Goal: Entertainment & Leisure: Consume media (video, audio)

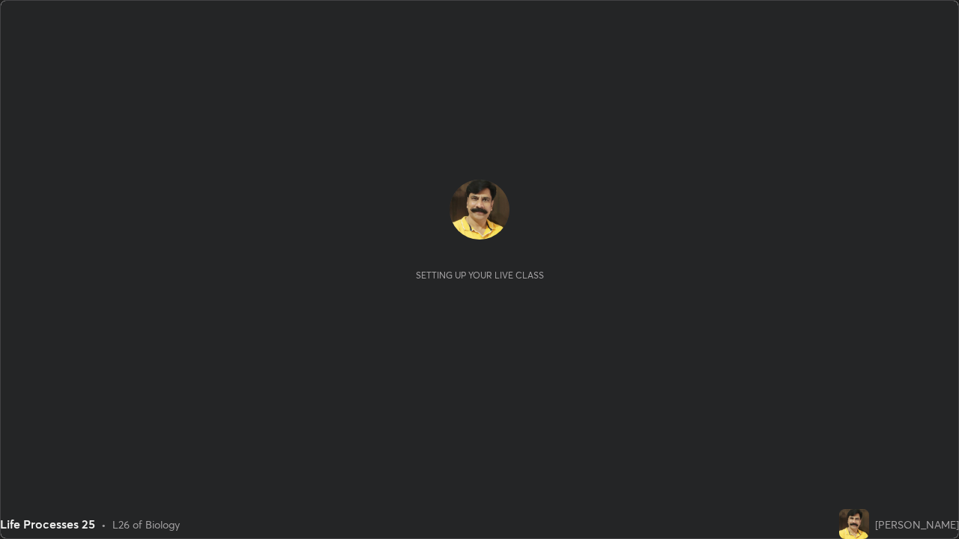
scroll to position [539, 959]
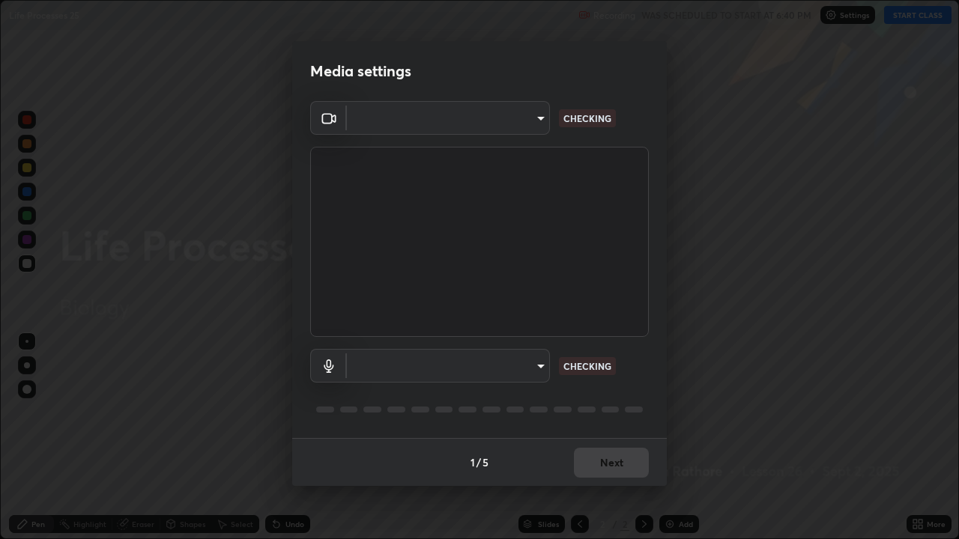
type input "c7661abdb2026871ead36f205add4b28eed2acd2256a3062a57d90756d6a7fda"
type input "96fcf24ad01b3a7b421b329ab36215e194257b873513e221a7a03126c554046f"
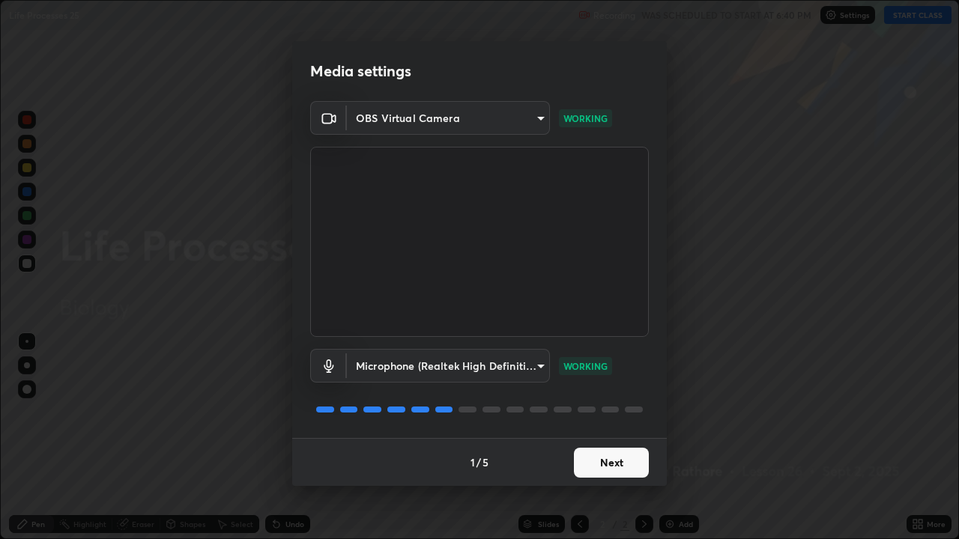
click at [603, 461] on button "Next" at bounding box center [611, 463] width 75 height 30
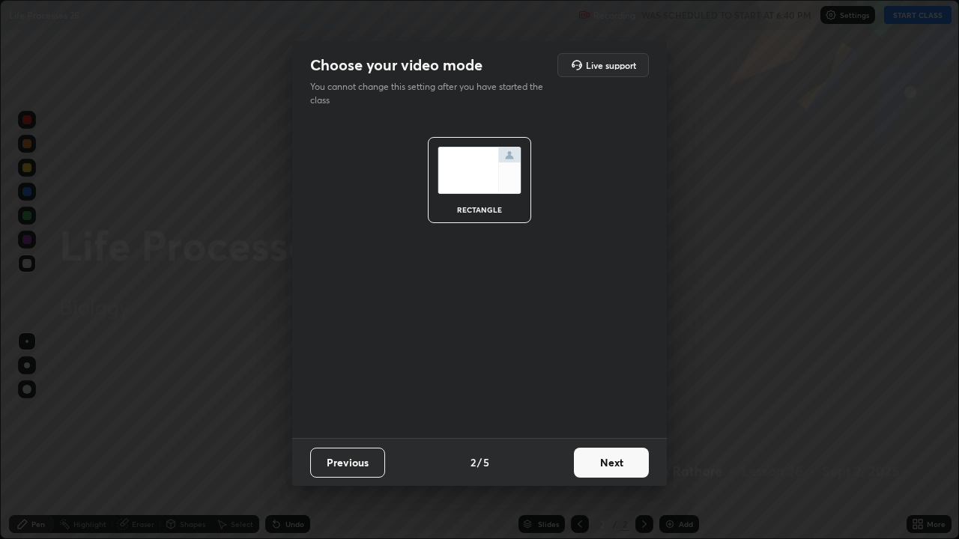
click at [606, 468] on button "Next" at bounding box center [611, 463] width 75 height 30
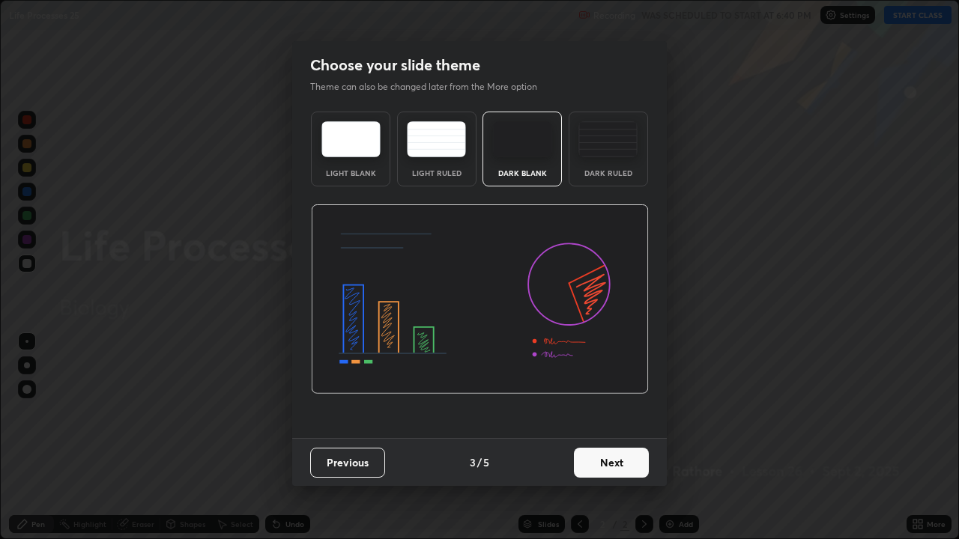
click at [611, 465] on button "Next" at bounding box center [611, 463] width 75 height 30
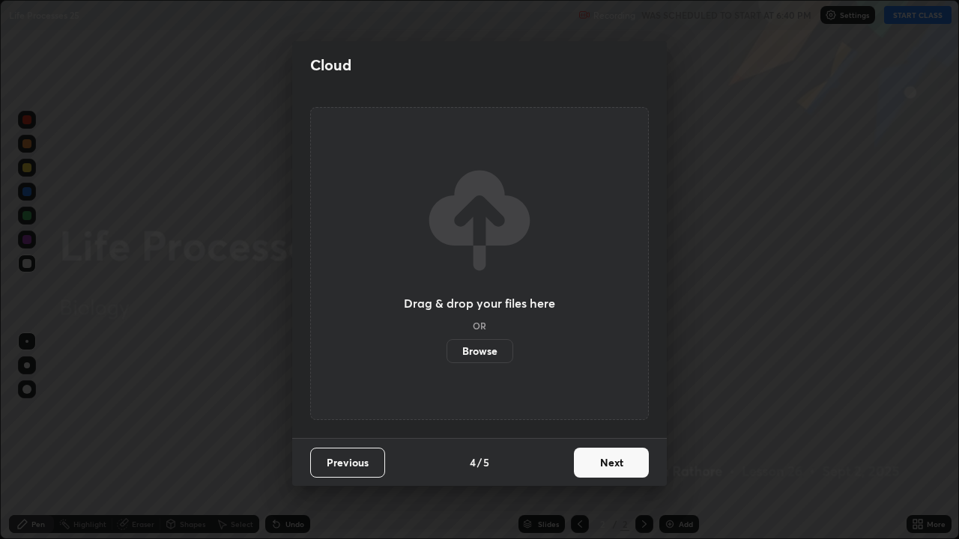
click at [609, 467] on button "Next" at bounding box center [611, 463] width 75 height 30
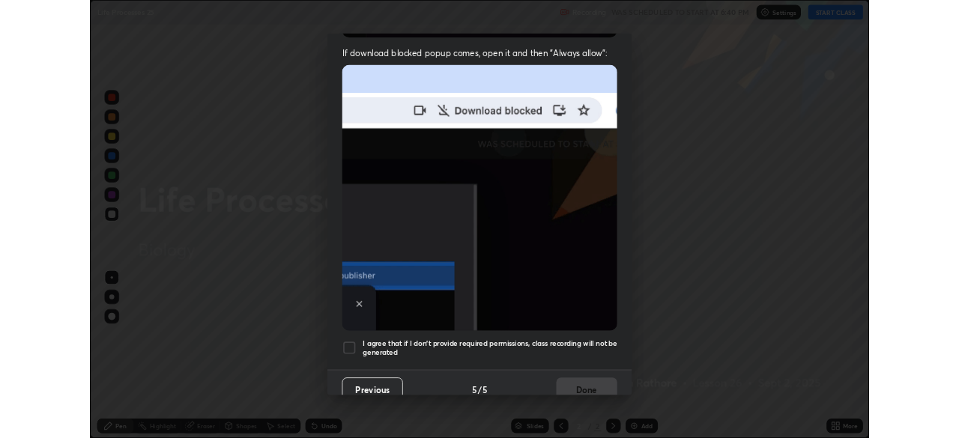
scroll to position [304, 0]
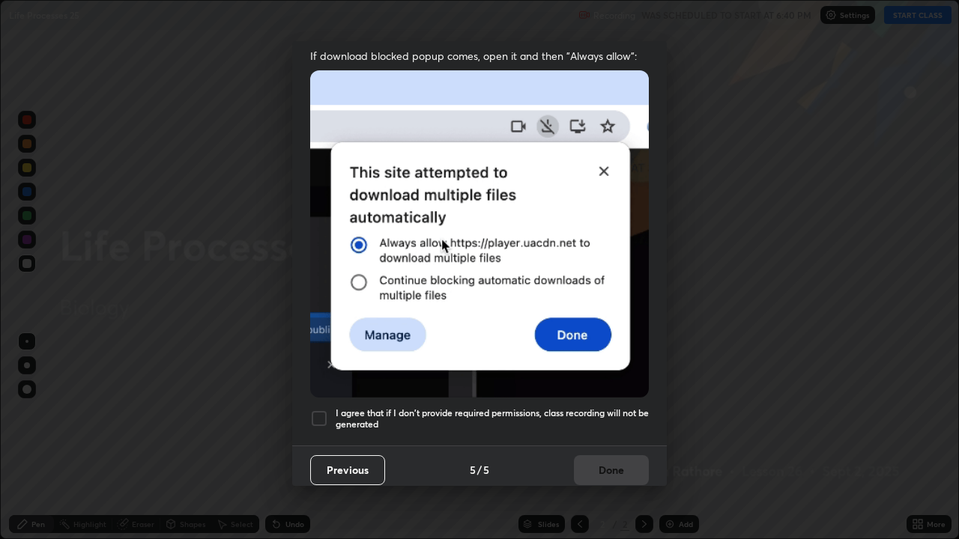
click at [323, 412] on div at bounding box center [319, 419] width 18 height 18
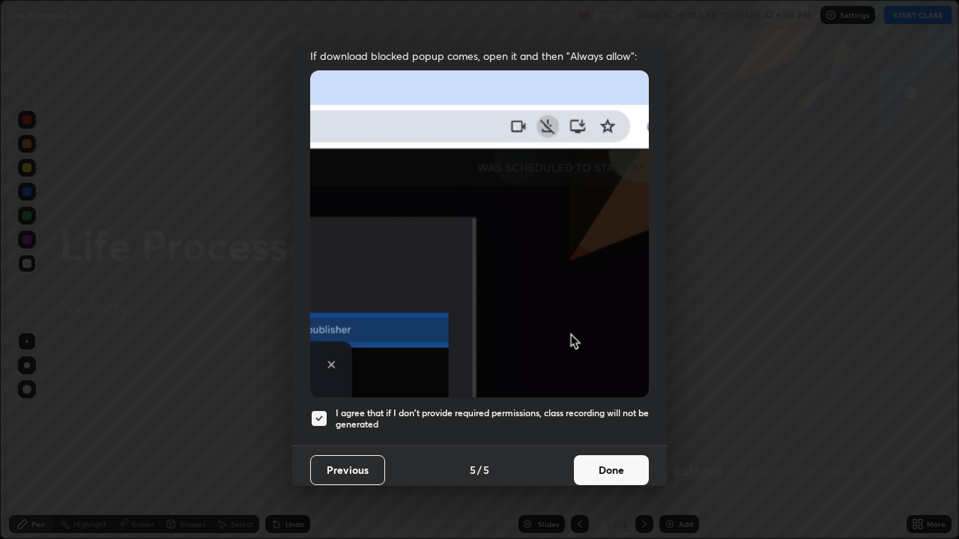
click at [597, 464] on button "Done" at bounding box center [611, 470] width 75 height 30
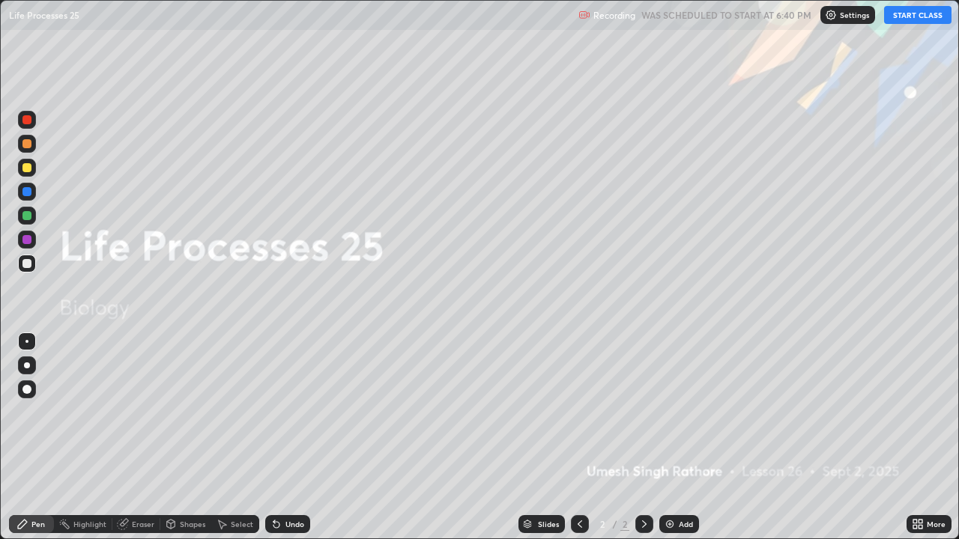
click at [918, 12] on button "START CLASS" at bounding box center [917, 15] width 67 height 18
click at [668, 524] on img at bounding box center [670, 524] width 12 height 12
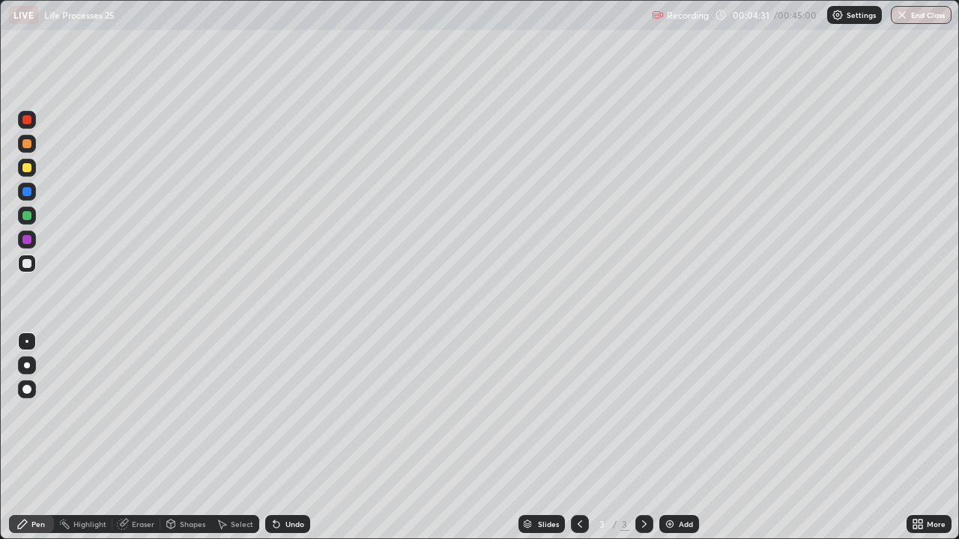
click at [34, 523] on div "Pen" at bounding box center [37, 524] width 13 height 7
click at [27, 366] on div at bounding box center [27, 366] width 6 height 6
click at [26, 213] on div at bounding box center [26, 215] width 9 height 9
click at [24, 166] on div at bounding box center [26, 167] width 9 height 9
click at [28, 218] on div at bounding box center [26, 215] width 9 height 9
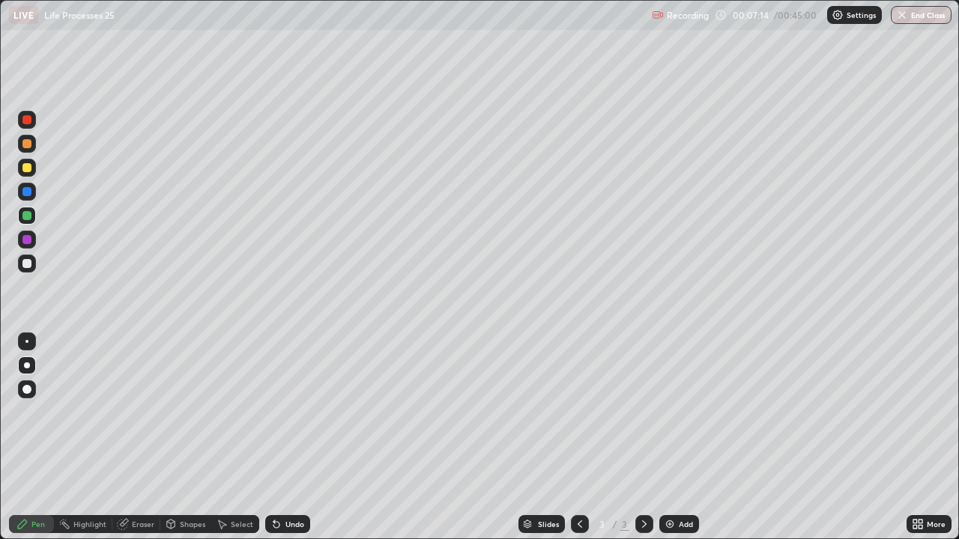
click at [273, 521] on icon at bounding box center [273, 521] width 1 height 1
click at [24, 263] on div at bounding box center [26, 263] width 9 height 9
click at [25, 216] on div at bounding box center [26, 215] width 9 height 9
click at [28, 264] on div at bounding box center [26, 263] width 9 height 9
click at [25, 216] on div at bounding box center [26, 215] width 9 height 9
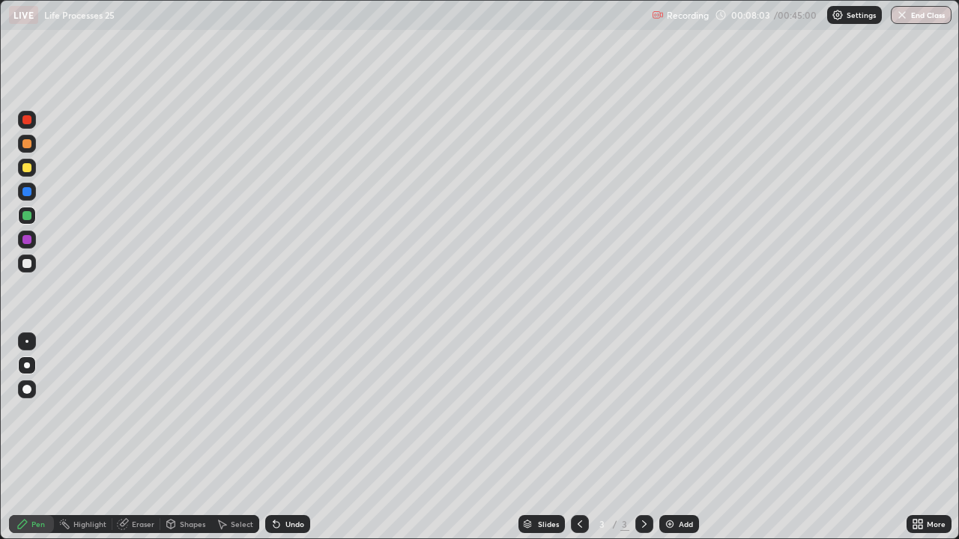
click at [25, 194] on div at bounding box center [26, 191] width 9 height 9
click at [26, 238] on div at bounding box center [26, 239] width 9 height 9
click at [664, 523] on img at bounding box center [670, 524] width 12 height 12
click at [27, 219] on div at bounding box center [26, 215] width 9 height 9
click at [28, 168] on div at bounding box center [26, 167] width 9 height 9
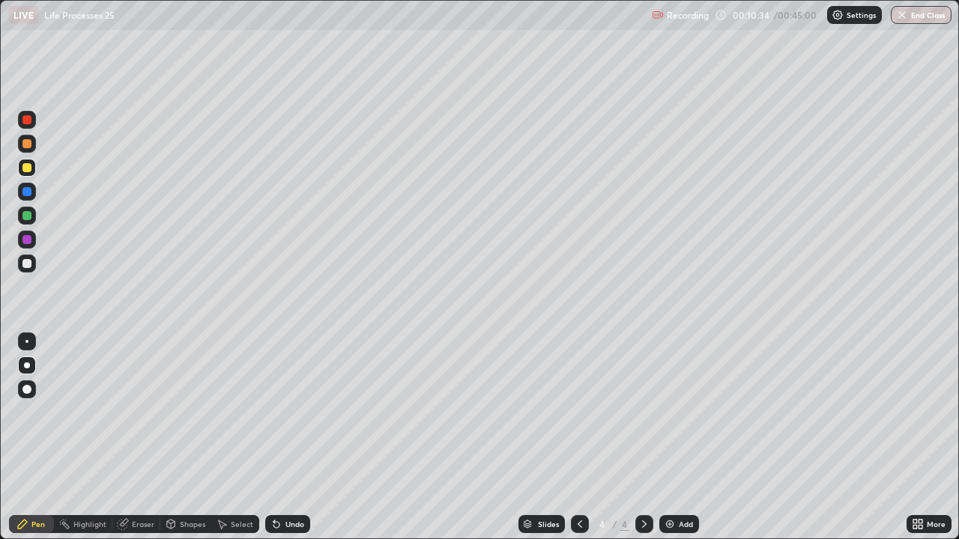
click at [136, 524] on div "Eraser" at bounding box center [143, 524] width 22 height 7
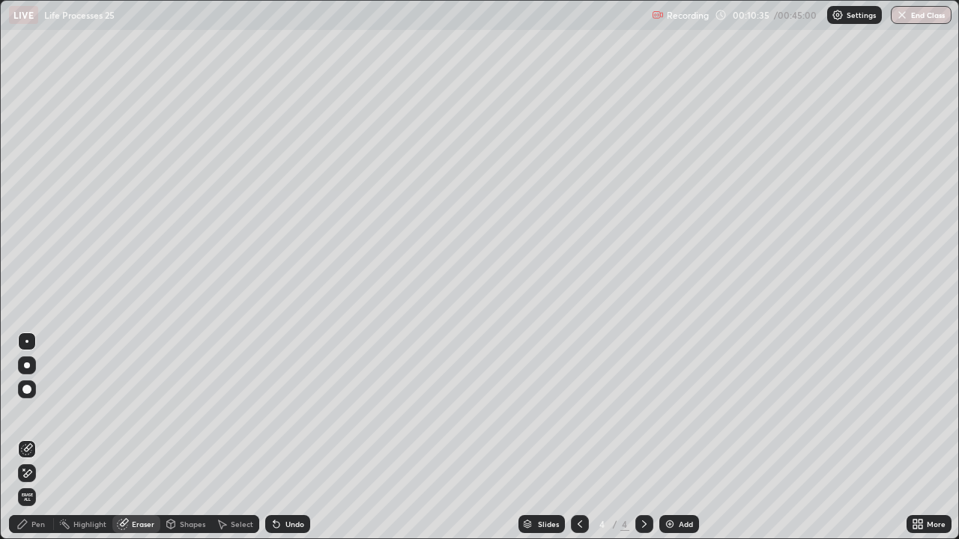
click at [30, 446] on icon at bounding box center [27, 449] width 12 height 12
click at [25, 532] on div "Pen" at bounding box center [31, 524] width 45 height 18
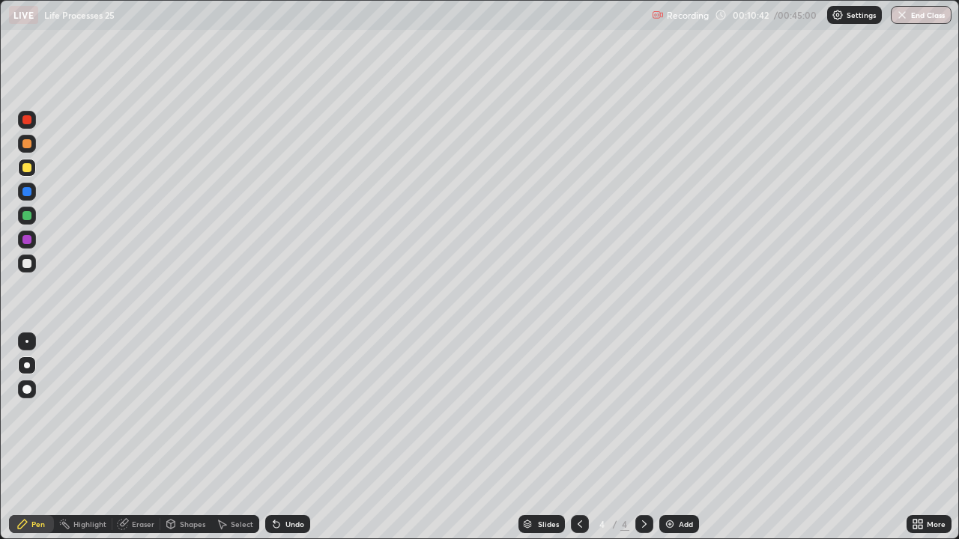
click at [27, 169] on div at bounding box center [26, 167] width 9 height 9
click at [26, 266] on div at bounding box center [26, 263] width 9 height 9
click at [123, 524] on icon at bounding box center [123, 525] width 10 height 10
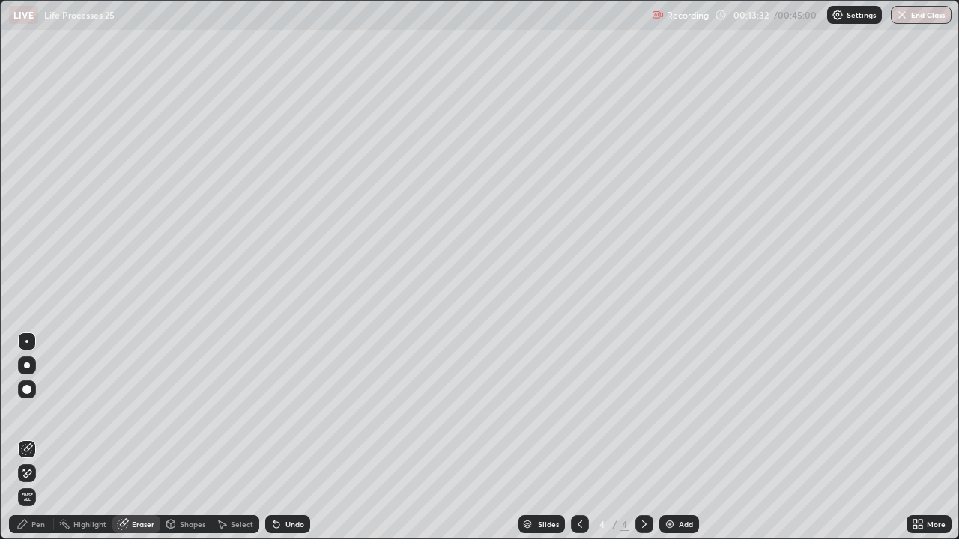
click at [28, 452] on icon at bounding box center [27, 449] width 12 height 12
click at [29, 523] on div "Pen" at bounding box center [31, 524] width 45 height 18
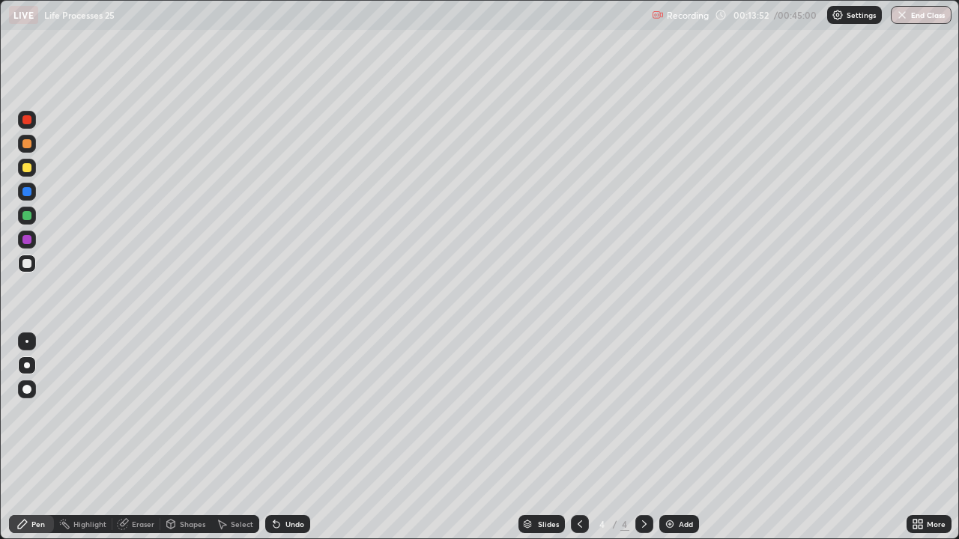
click at [27, 216] on div at bounding box center [26, 215] width 9 height 9
click at [664, 524] on img at bounding box center [670, 524] width 12 height 12
click at [25, 264] on div at bounding box center [26, 263] width 9 height 9
click at [25, 218] on div at bounding box center [26, 215] width 9 height 9
click at [23, 263] on div at bounding box center [26, 263] width 9 height 9
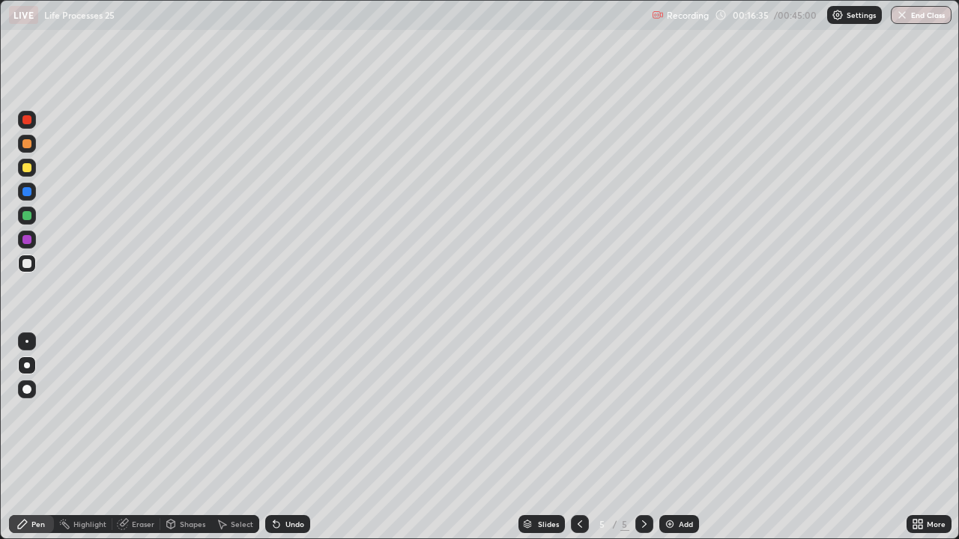
click at [28, 121] on div at bounding box center [26, 119] width 9 height 9
click at [28, 264] on div at bounding box center [26, 263] width 9 height 9
click at [27, 240] on div at bounding box center [26, 239] width 9 height 9
click at [26, 168] on div at bounding box center [26, 167] width 9 height 9
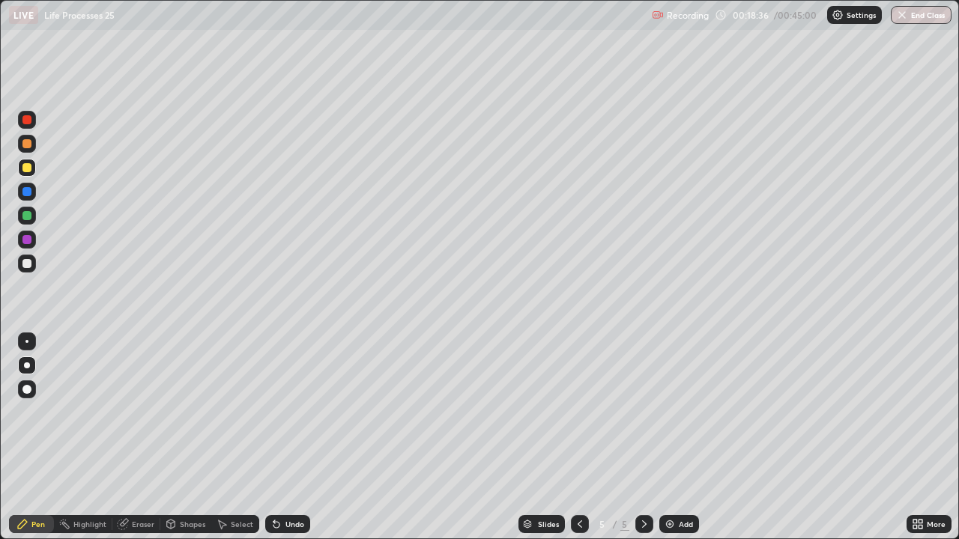
click at [26, 215] on div at bounding box center [26, 215] width 9 height 9
click at [28, 168] on div at bounding box center [26, 167] width 9 height 9
click at [668, 525] on img at bounding box center [670, 524] width 12 height 12
click at [26, 216] on div at bounding box center [26, 215] width 9 height 9
click at [26, 264] on div at bounding box center [26, 263] width 9 height 9
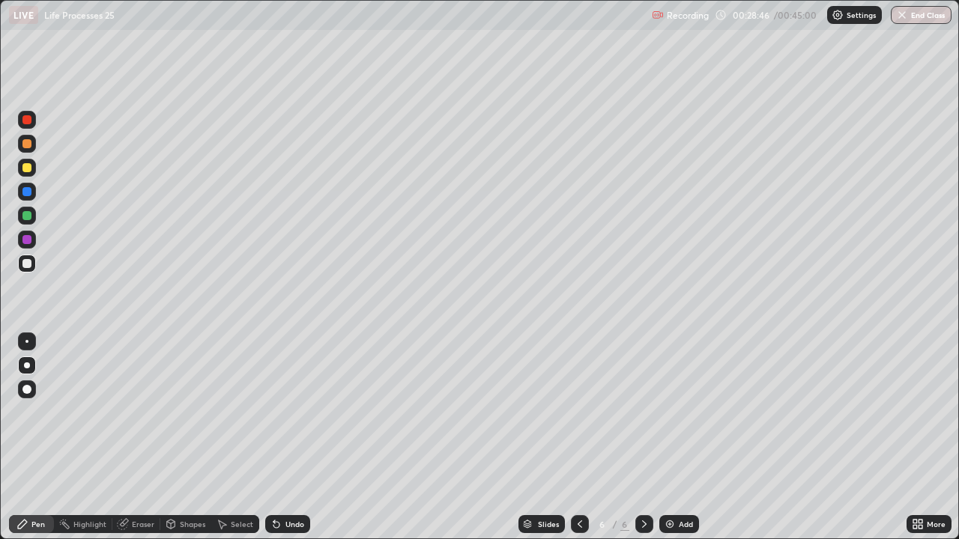
click at [28, 216] on div at bounding box center [26, 215] width 9 height 9
click at [26, 169] on div at bounding box center [26, 167] width 9 height 9
click at [667, 527] on img at bounding box center [670, 524] width 12 height 12
click at [27, 172] on div at bounding box center [27, 168] width 18 height 18
click at [26, 264] on div at bounding box center [26, 263] width 9 height 9
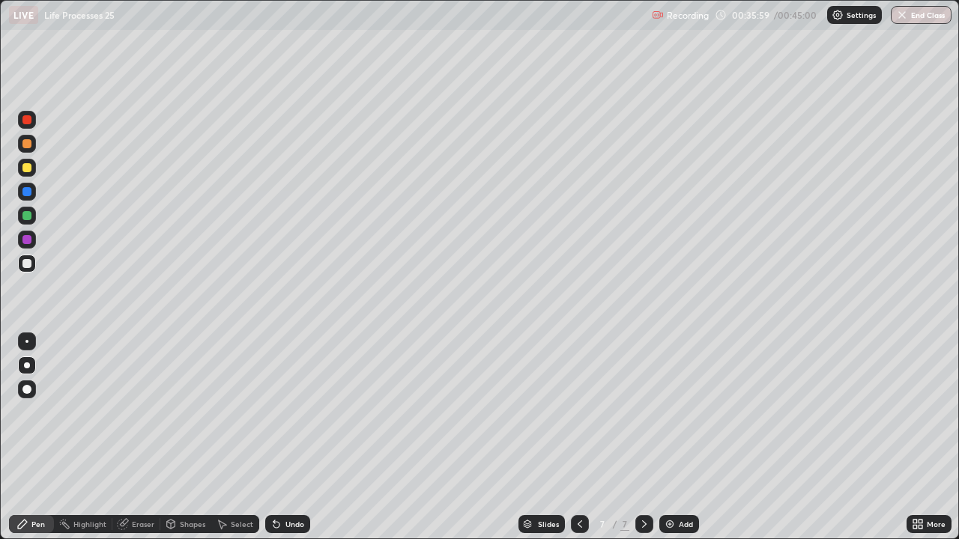
click at [25, 264] on div at bounding box center [26, 263] width 9 height 9
click at [27, 216] on div at bounding box center [26, 215] width 9 height 9
click at [27, 267] on div at bounding box center [26, 263] width 9 height 9
click at [25, 264] on div at bounding box center [26, 263] width 9 height 9
click at [30, 214] on div at bounding box center [26, 215] width 9 height 9
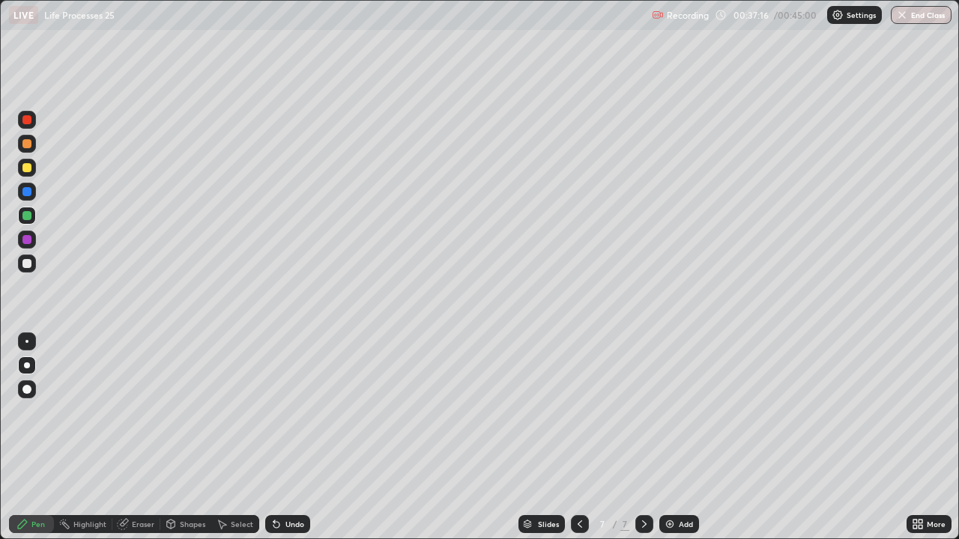
click at [274, 525] on icon at bounding box center [276, 525] width 6 height 6
click at [274, 526] on icon at bounding box center [276, 525] width 6 height 6
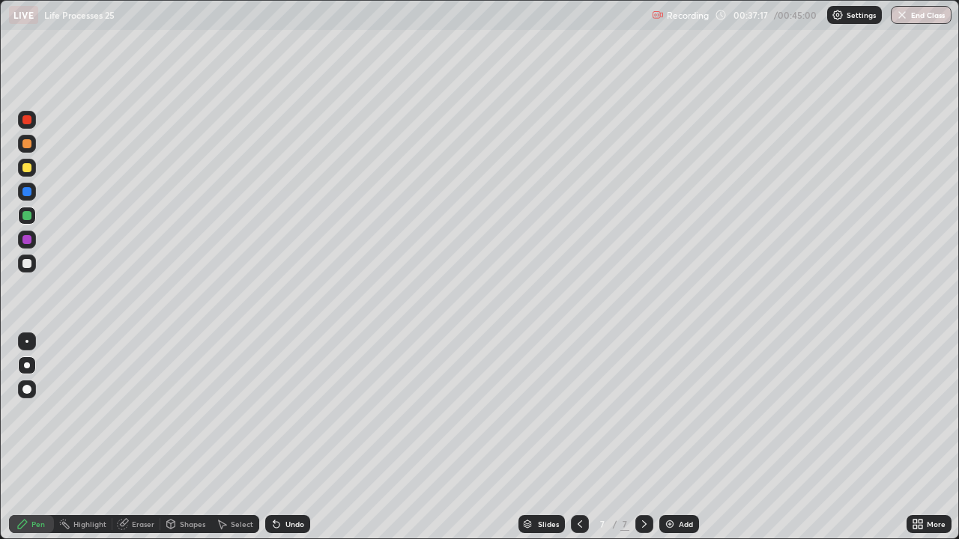
click at [274, 526] on icon at bounding box center [276, 525] width 6 height 6
click at [26, 218] on div at bounding box center [26, 215] width 9 height 9
click at [25, 169] on div at bounding box center [26, 167] width 9 height 9
click at [25, 218] on div at bounding box center [26, 215] width 9 height 9
click at [23, 262] on div at bounding box center [26, 263] width 9 height 9
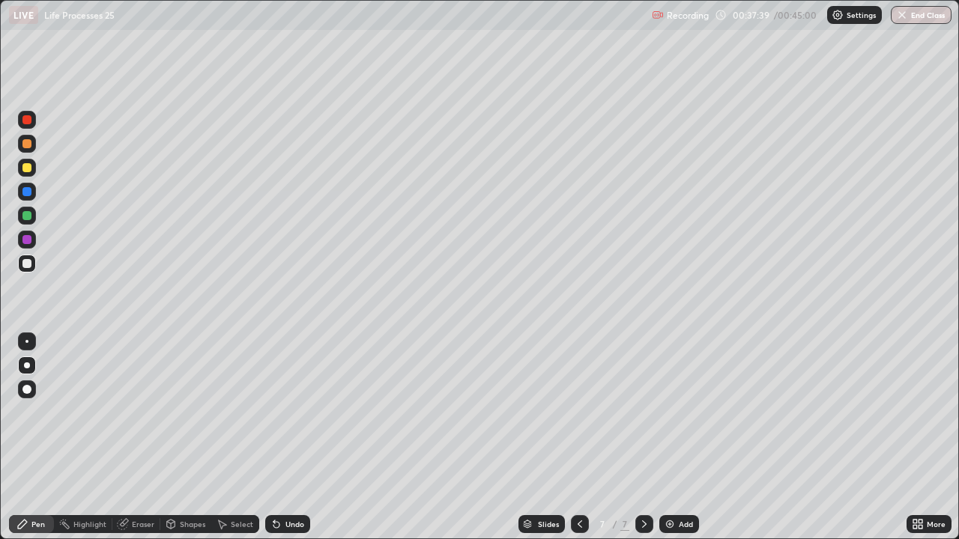
click at [28, 217] on div at bounding box center [26, 215] width 9 height 9
click at [25, 262] on div at bounding box center [26, 263] width 9 height 9
click at [25, 264] on div at bounding box center [26, 263] width 9 height 9
click at [25, 216] on div at bounding box center [26, 215] width 9 height 9
click at [669, 521] on img at bounding box center [670, 524] width 12 height 12
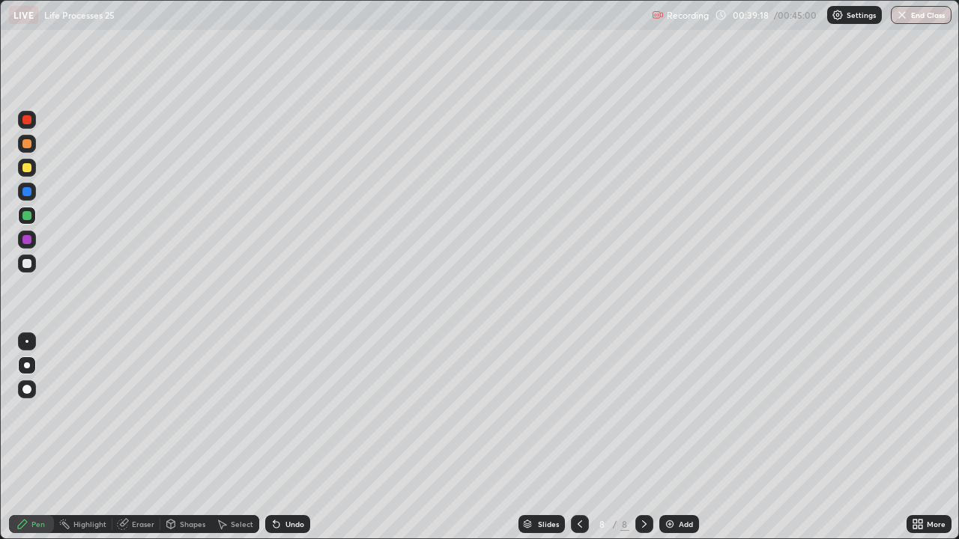
click at [31, 216] on div at bounding box center [26, 215] width 9 height 9
click at [29, 263] on div at bounding box center [26, 263] width 9 height 9
click at [25, 217] on div at bounding box center [26, 215] width 9 height 9
click at [25, 169] on div at bounding box center [26, 167] width 9 height 9
click at [26, 169] on div at bounding box center [26, 167] width 9 height 9
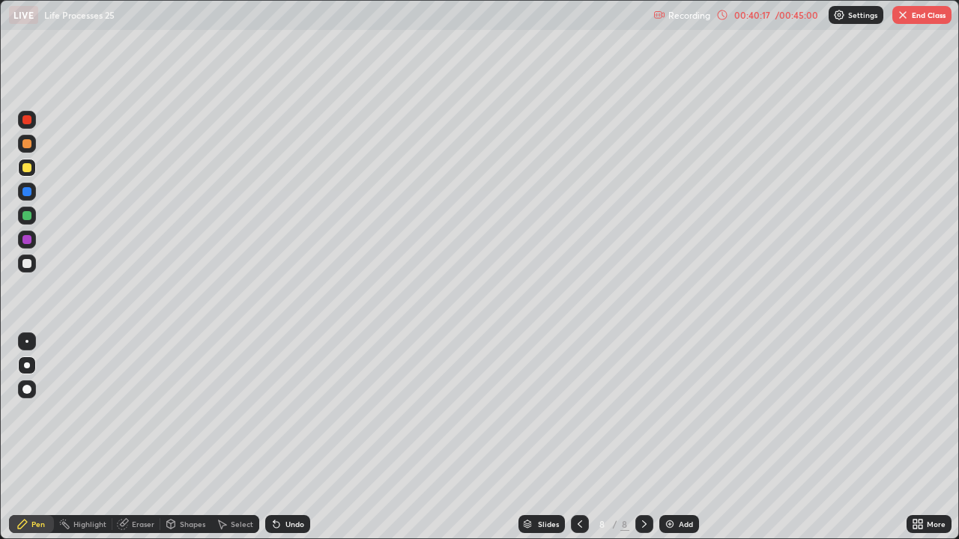
click at [25, 262] on div at bounding box center [26, 263] width 9 height 9
click at [28, 213] on div at bounding box center [26, 215] width 9 height 9
click at [28, 264] on div at bounding box center [26, 263] width 9 height 9
click at [26, 264] on div at bounding box center [26, 263] width 9 height 9
click at [26, 266] on div at bounding box center [26, 263] width 9 height 9
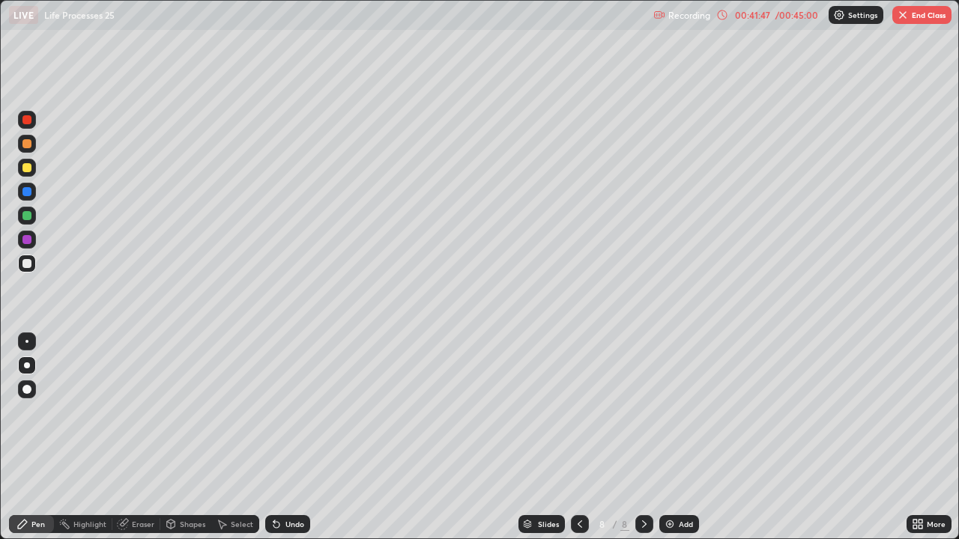
click at [28, 168] on div at bounding box center [26, 167] width 9 height 9
click at [28, 262] on div at bounding box center [26, 263] width 9 height 9
click at [26, 167] on div at bounding box center [26, 167] width 9 height 9
click at [279, 519] on icon at bounding box center [276, 524] width 12 height 12
click at [280, 524] on div "Undo" at bounding box center [287, 524] width 45 height 18
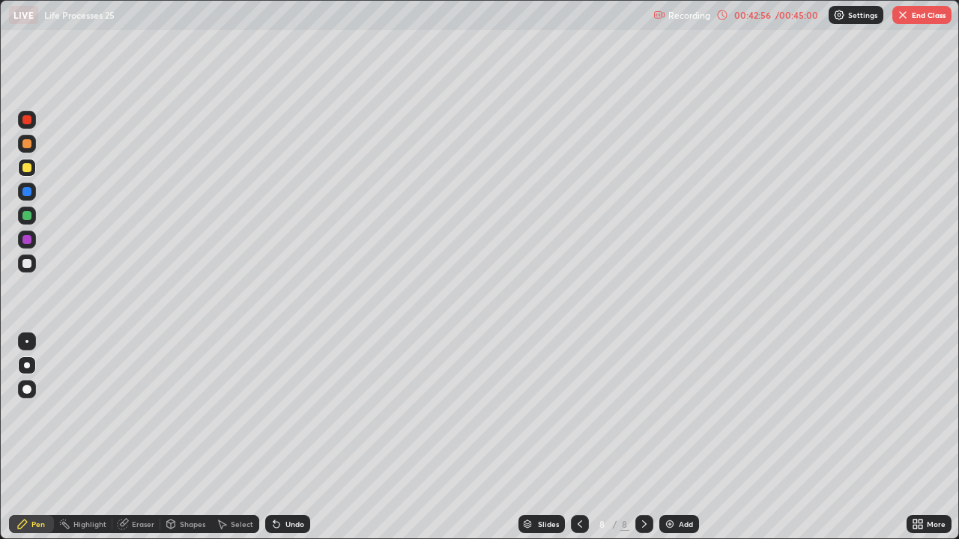
click at [280, 524] on div "Undo" at bounding box center [287, 524] width 45 height 18
click at [279, 527] on icon at bounding box center [276, 524] width 12 height 12
click at [26, 264] on div at bounding box center [26, 263] width 9 height 9
click at [28, 168] on div at bounding box center [26, 167] width 9 height 9
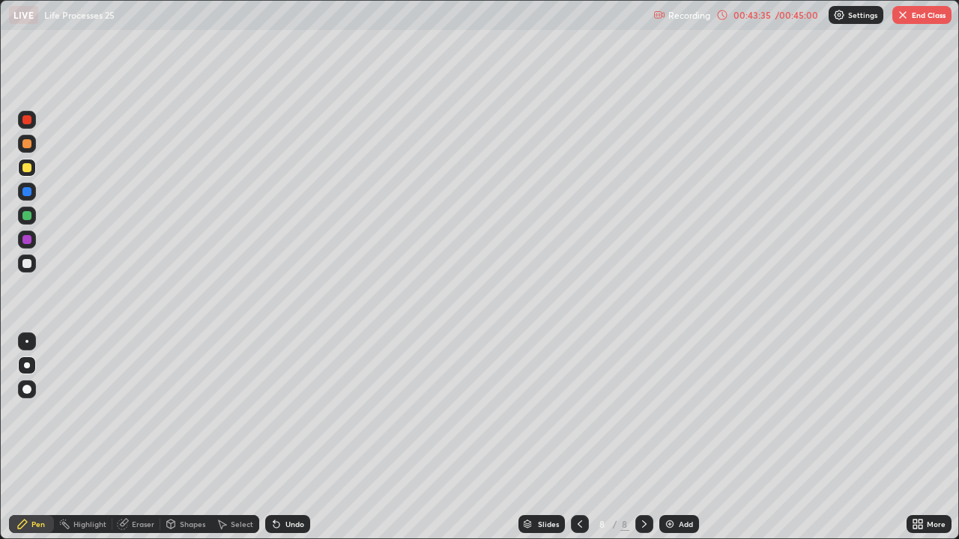
click at [25, 216] on div at bounding box center [26, 215] width 9 height 9
click at [28, 267] on div at bounding box center [26, 263] width 9 height 9
click at [28, 193] on div at bounding box center [26, 191] width 9 height 9
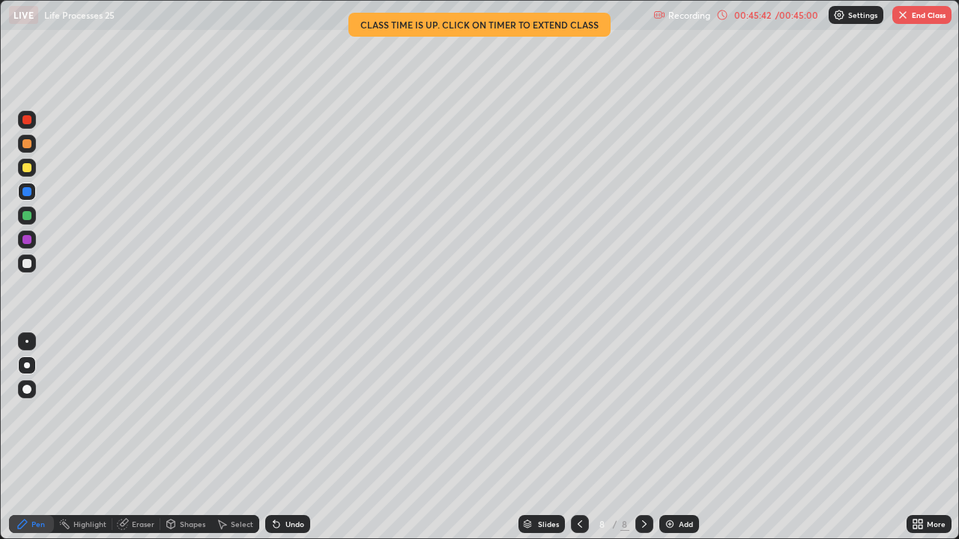
click at [27, 217] on div at bounding box center [26, 215] width 9 height 9
click at [282, 524] on div "Undo" at bounding box center [287, 524] width 45 height 18
click at [27, 265] on div at bounding box center [26, 263] width 9 height 9
click at [27, 263] on div at bounding box center [26, 263] width 9 height 9
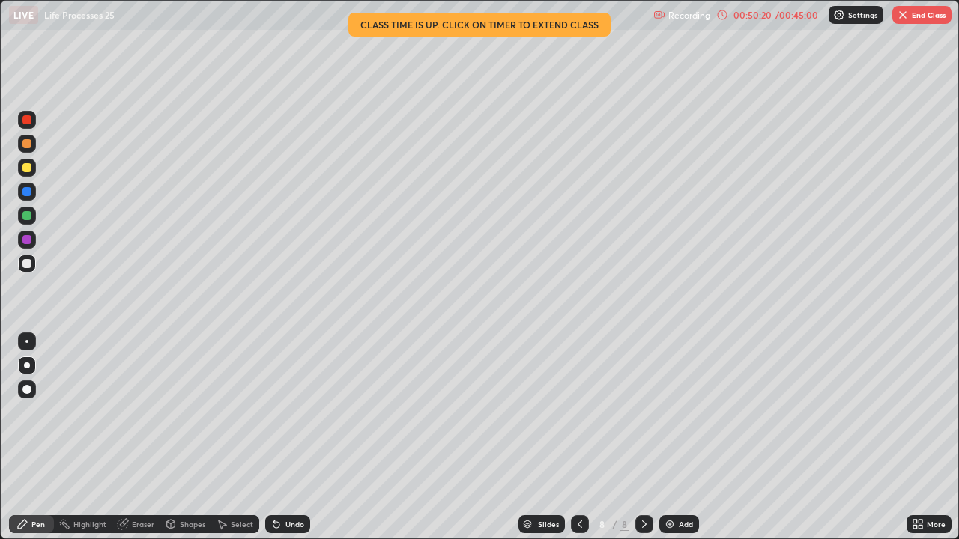
click at [904, 20] on img "button" at bounding box center [903, 15] width 12 height 12
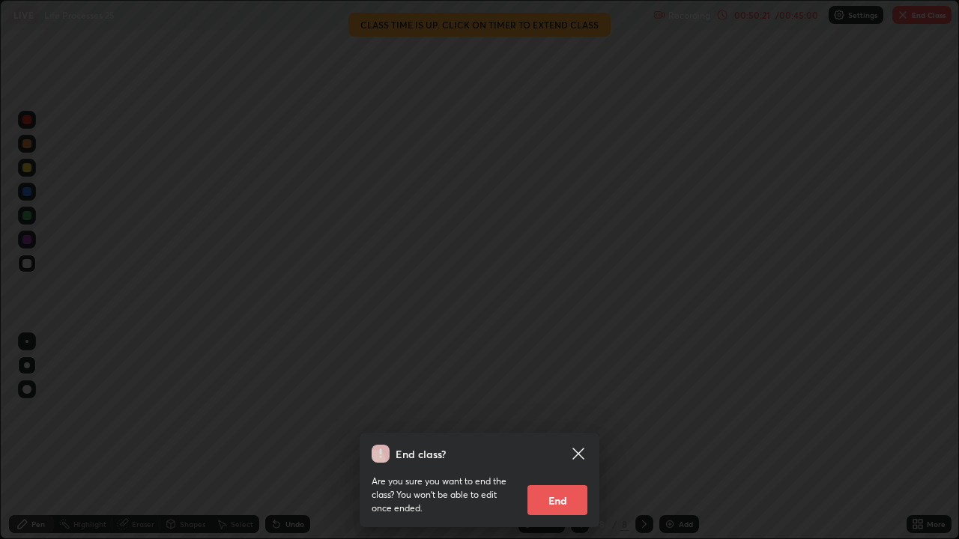
click at [566, 502] on button "End" at bounding box center [557, 500] width 60 height 30
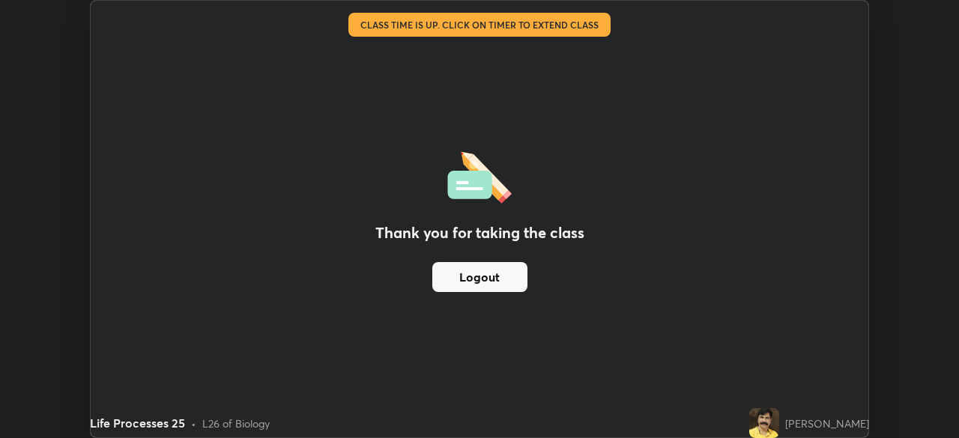
scroll to position [74467, 73946]
